Goal: Navigation & Orientation: Go to known website

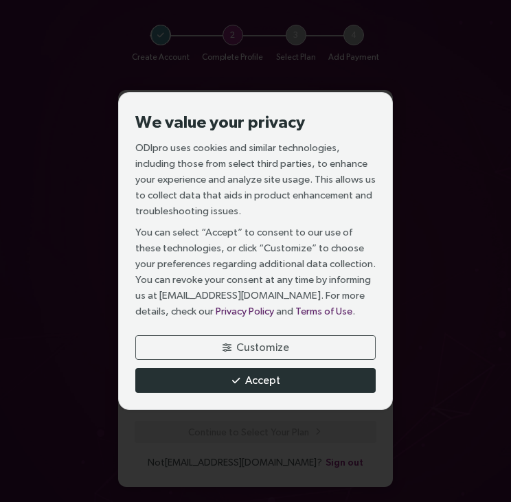
click at [242, 390] on button "Accept" at bounding box center [255, 380] width 240 height 25
